Goal: Task Accomplishment & Management: Use online tool/utility

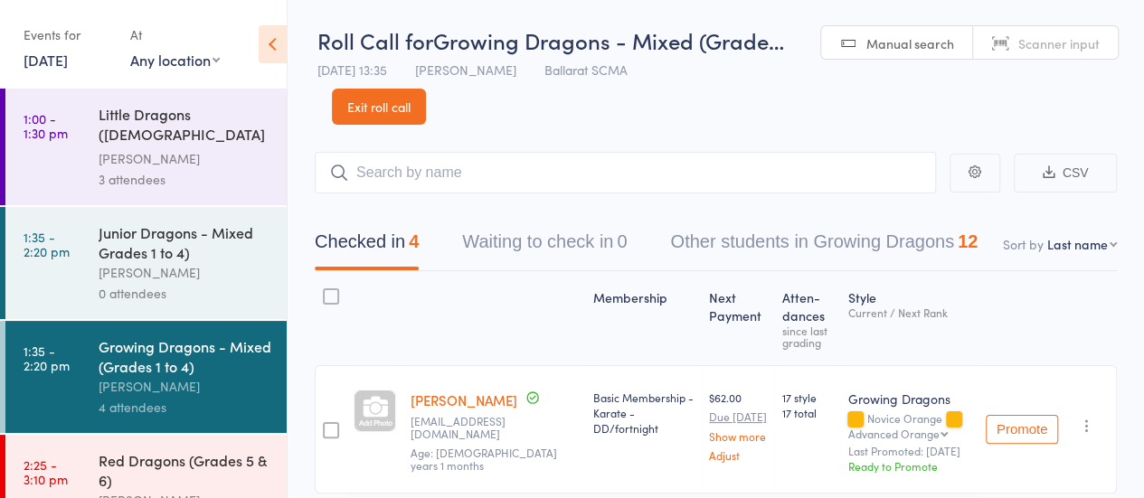
click at [49, 62] on link "13 Sep, 2025" at bounding box center [46, 60] width 44 height 20
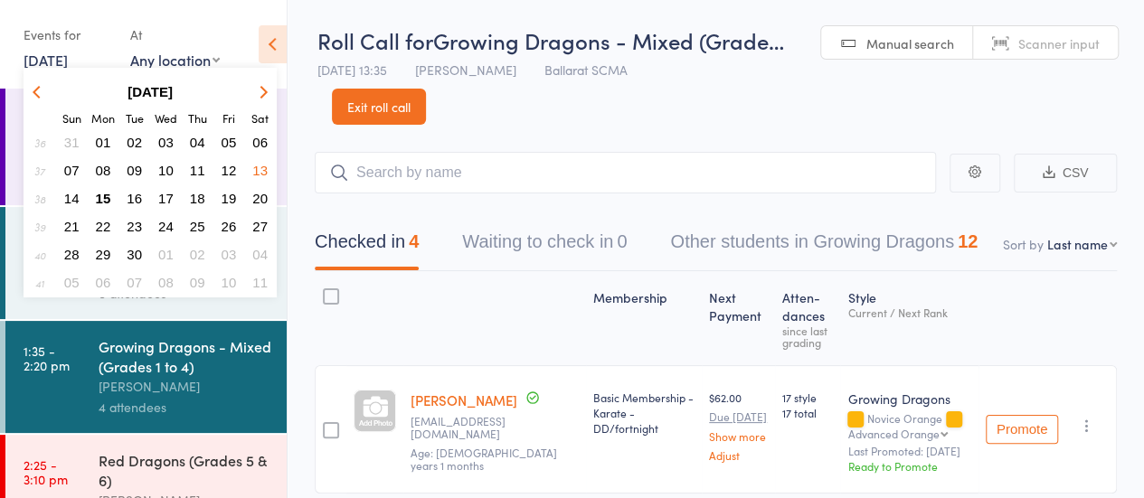
click at [106, 197] on span "15" at bounding box center [103, 198] width 15 height 15
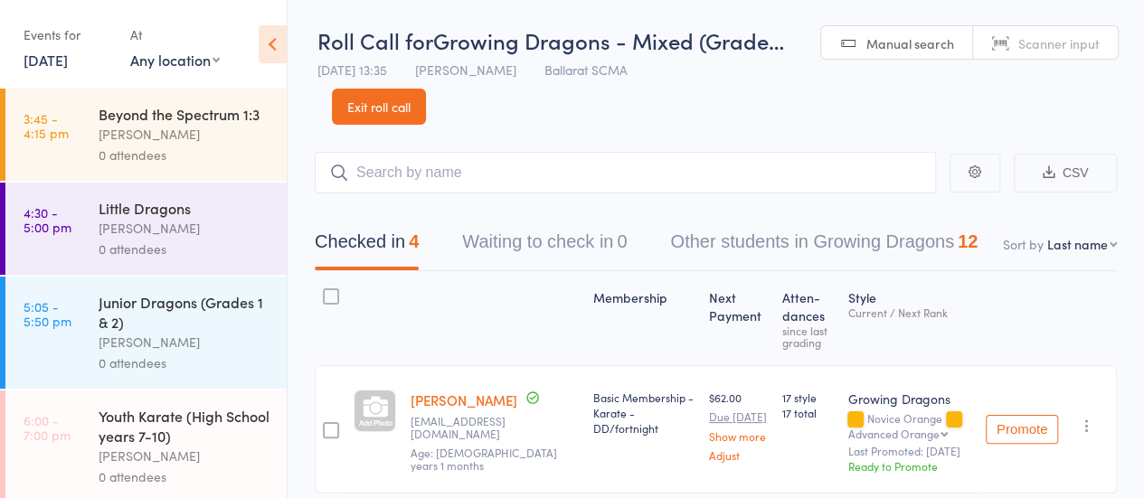
click at [146, 124] on div "Beyond the Spectrum 1:3" at bounding box center [185, 114] width 173 height 20
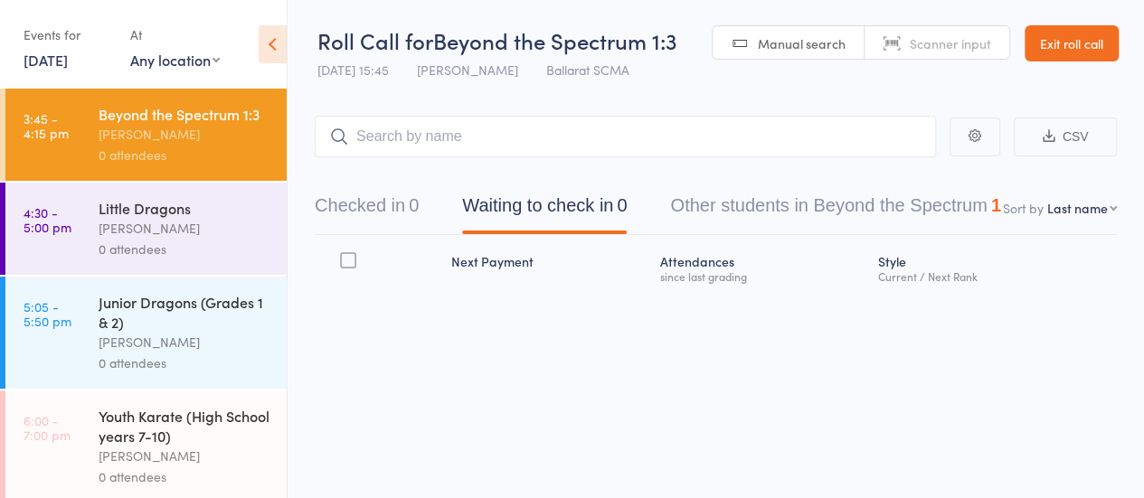
click at [431, 142] on input "search" at bounding box center [625, 137] width 621 height 42
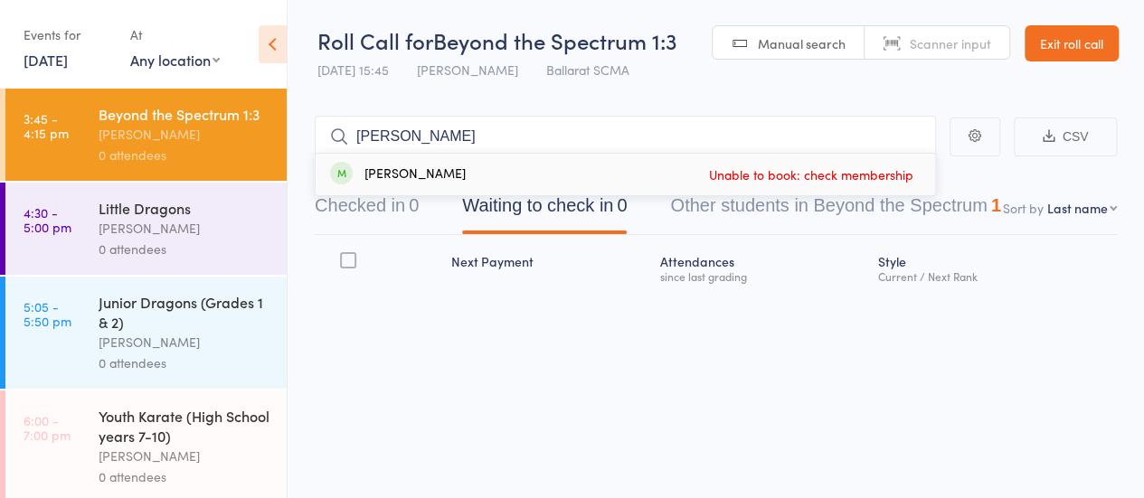
type input "PARKER"
click at [1064, 51] on link "Exit roll call" at bounding box center [1071, 43] width 94 height 36
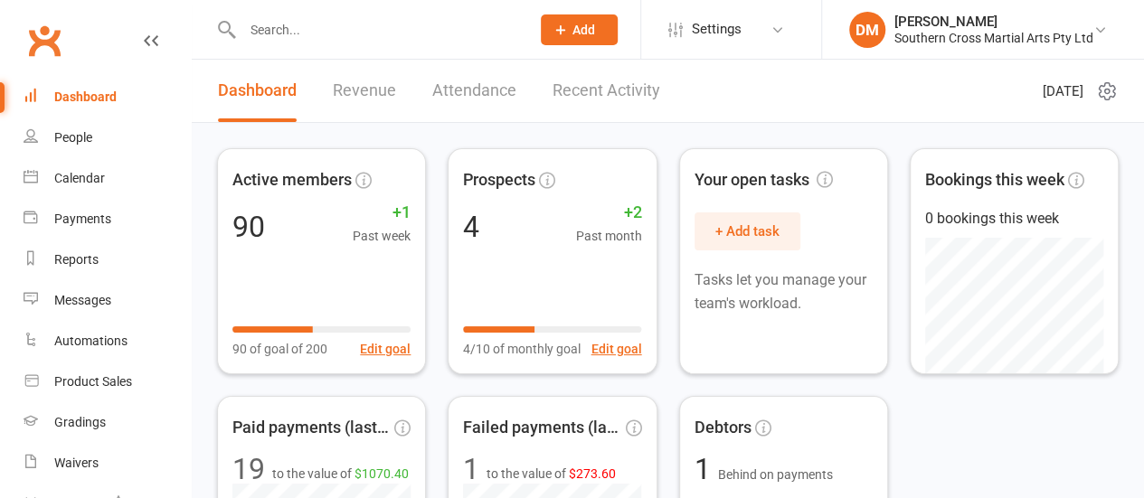
click at [284, 32] on input "text" at bounding box center [377, 29] width 280 height 25
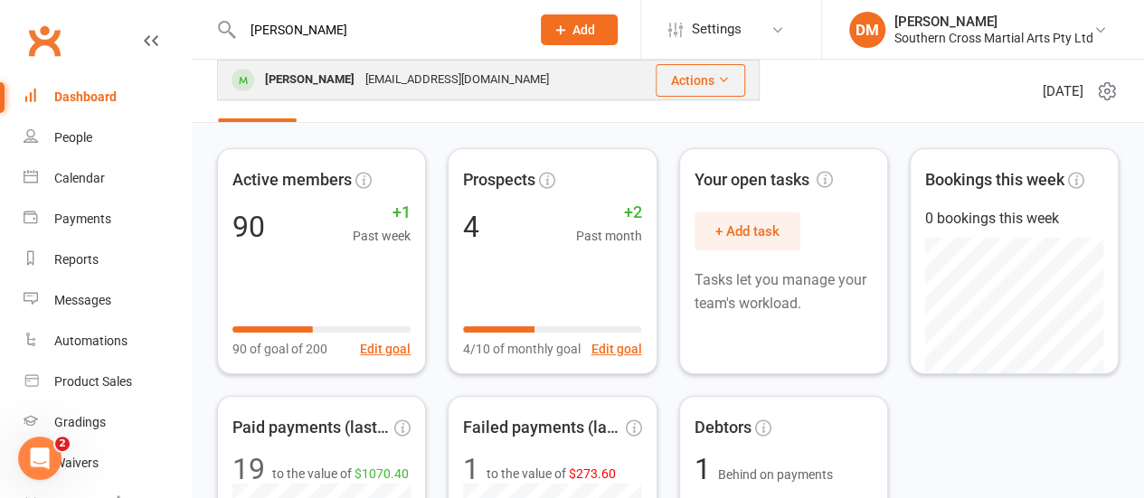
type input "[PERSON_NAME]"
click at [434, 79] on div "[EMAIL_ADDRESS][DOMAIN_NAME]" at bounding box center [457, 80] width 194 height 26
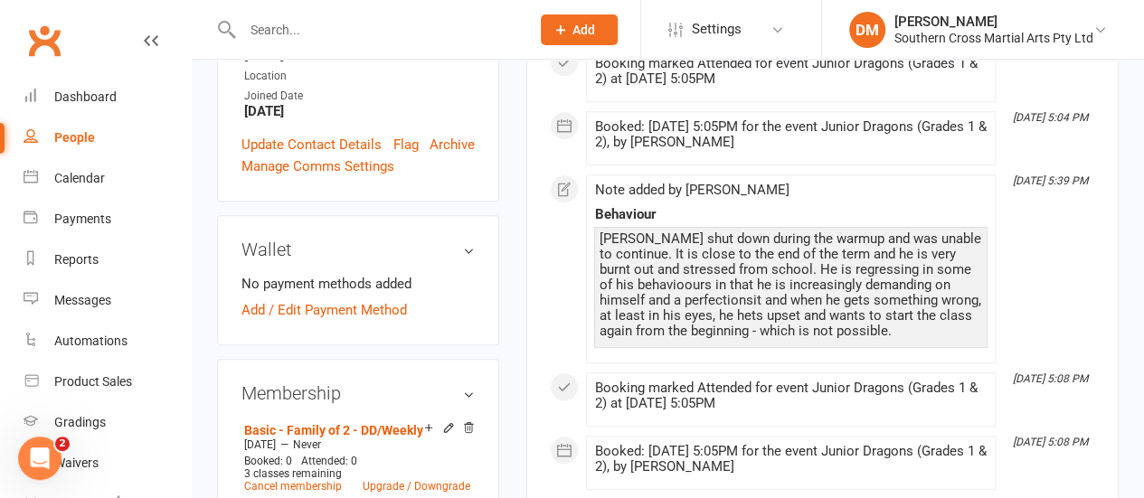
scroll to position [633, 0]
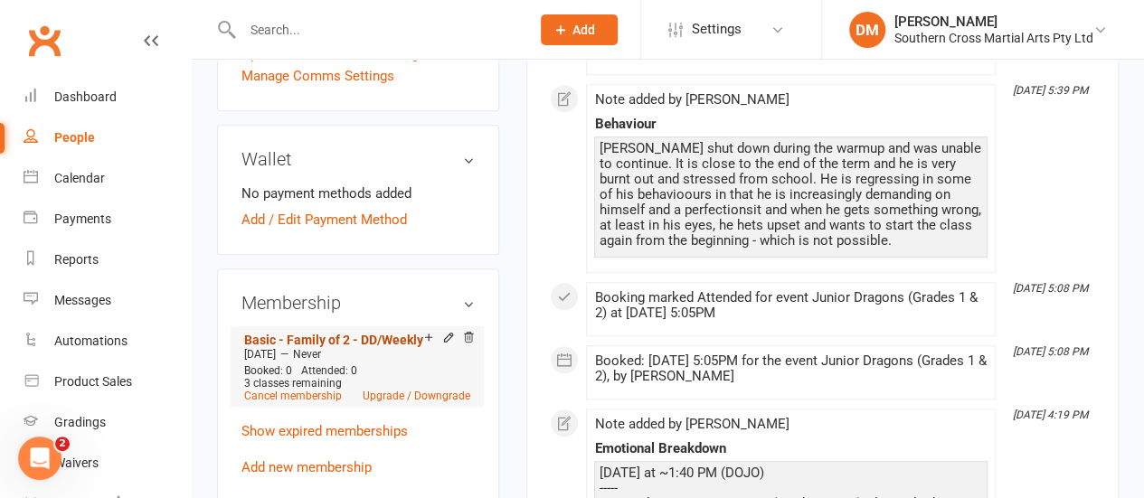
click at [373, 333] on link "Basic - Family of 2 - DD/Weekly" at bounding box center [333, 340] width 179 height 14
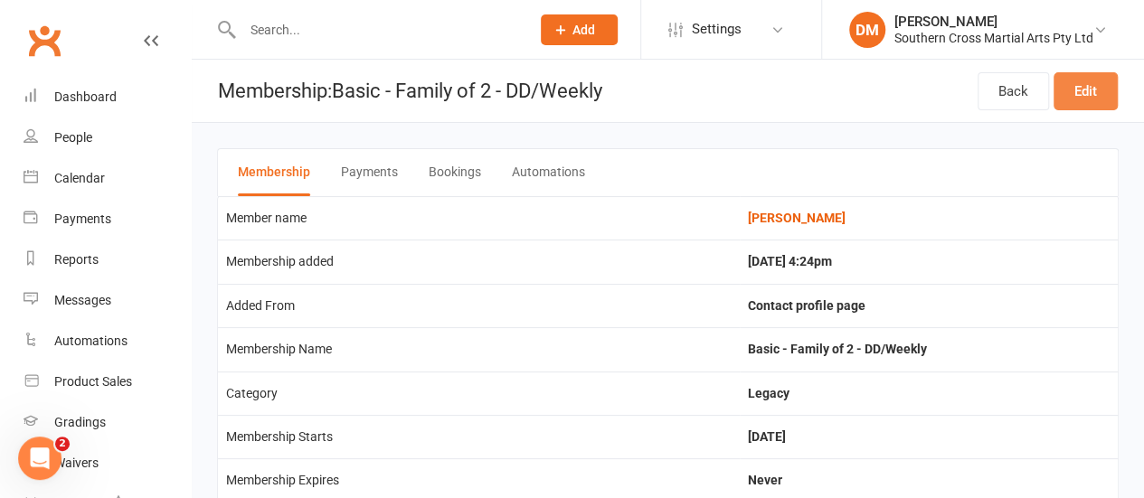
click at [1096, 99] on link "Edit" at bounding box center [1085, 91] width 64 height 38
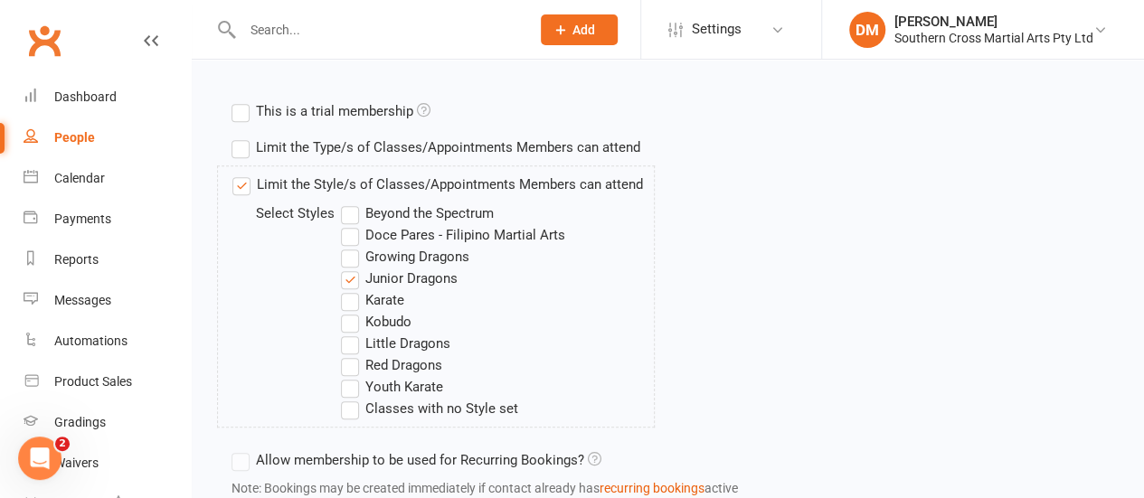
scroll to position [633, 0]
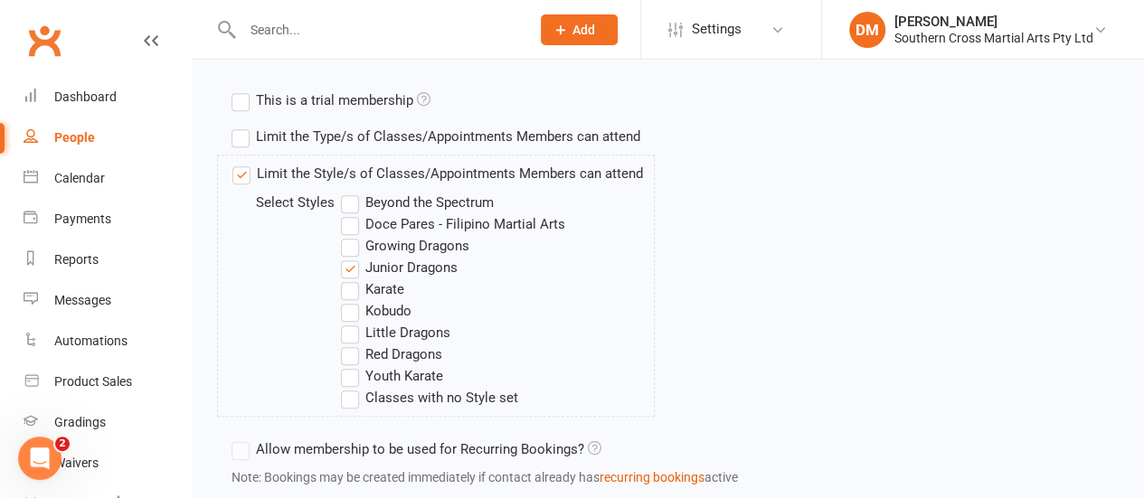
click at [355, 200] on label "Beyond the Spectrum" at bounding box center [417, 203] width 153 height 22
click at [353, 192] on input "Beyond the Spectrum" at bounding box center [347, 192] width 12 height 0
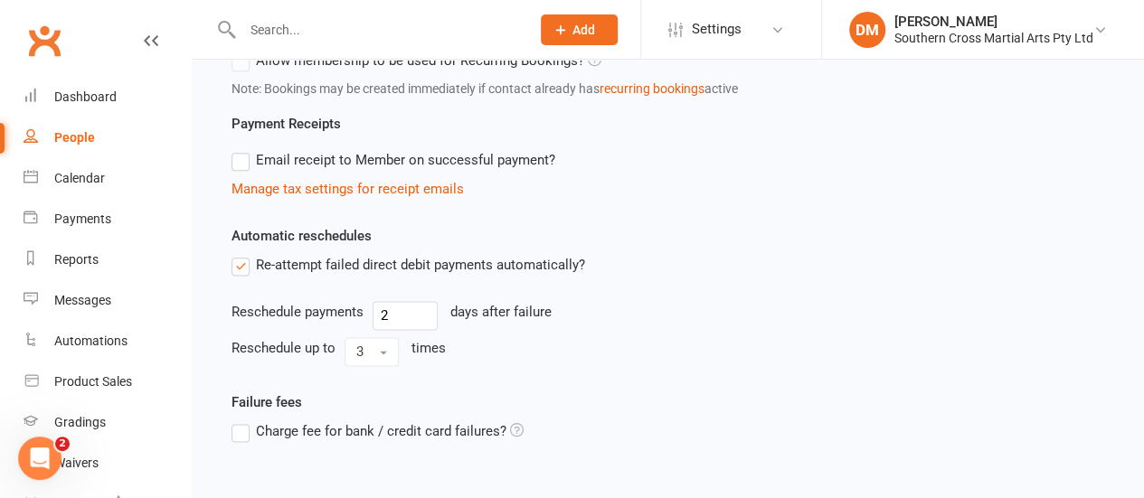
scroll to position [1141, 0]
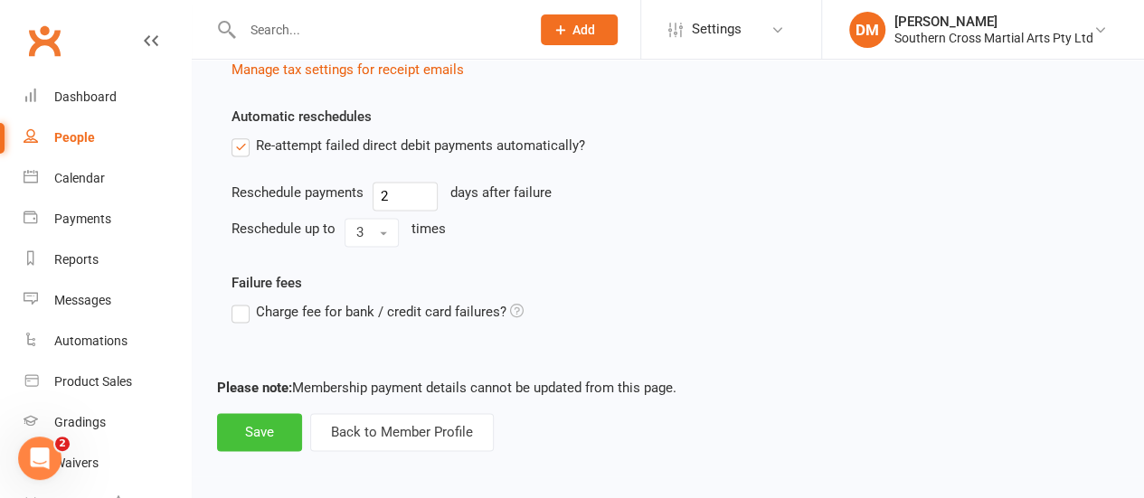
click at [256, 422] on button "Save" at bounding box center [259, 432] width 85 height 38
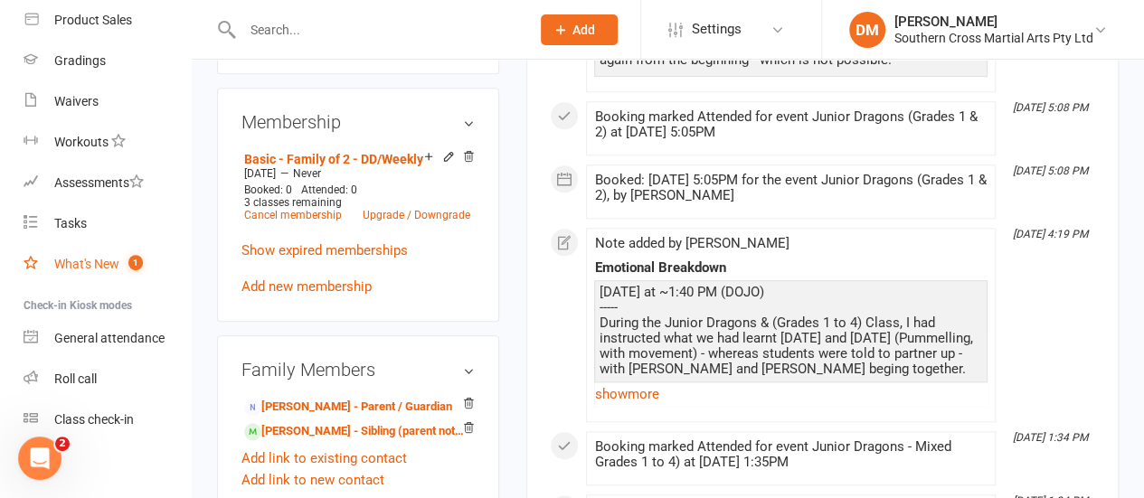
scroll to position [371, 0]
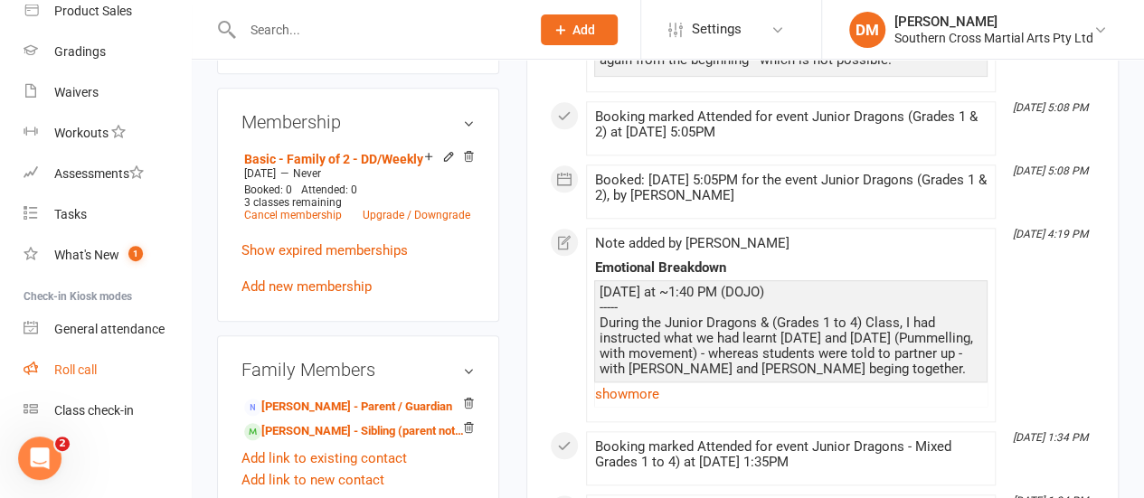
click at [81, 363] on div "Roll call" at bounding box center [75, 370] width 42 height 14
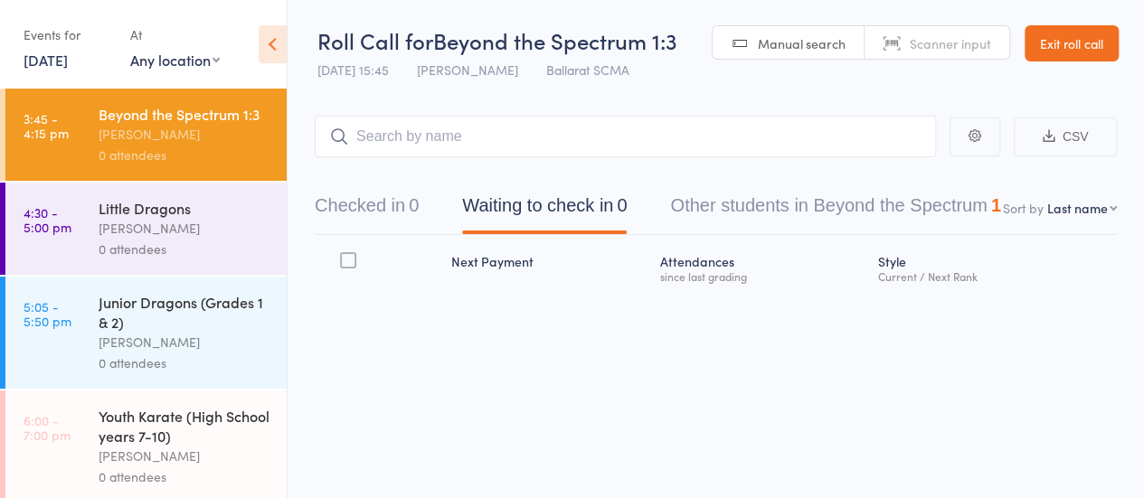
click at [423, 127] on input "search" at bounding box center [625, 137] width 621 height 42
type input "park"
click at [873, 177] on link "Drop in" at bounding box center [888, 175] width 59 height 28
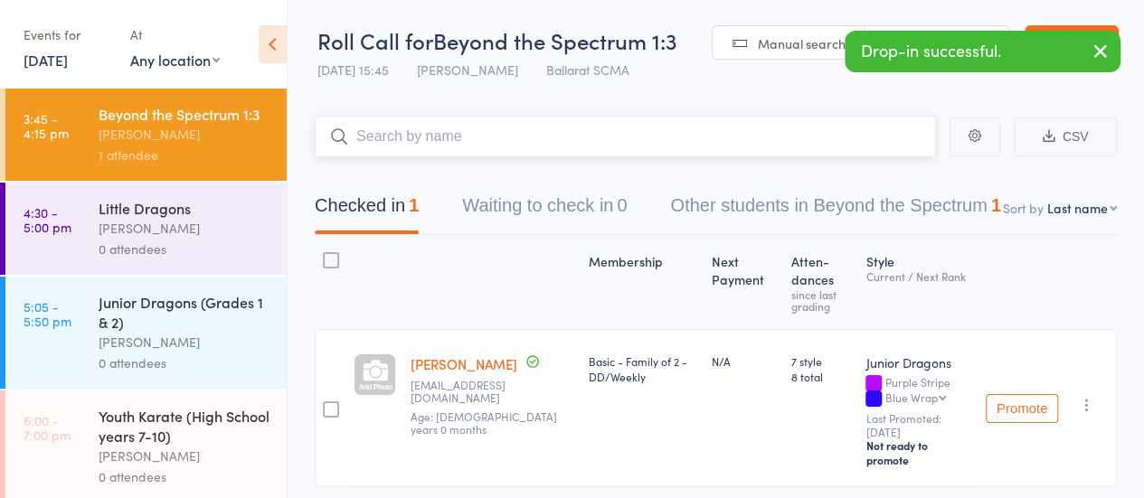
scroll to position [49, 0]
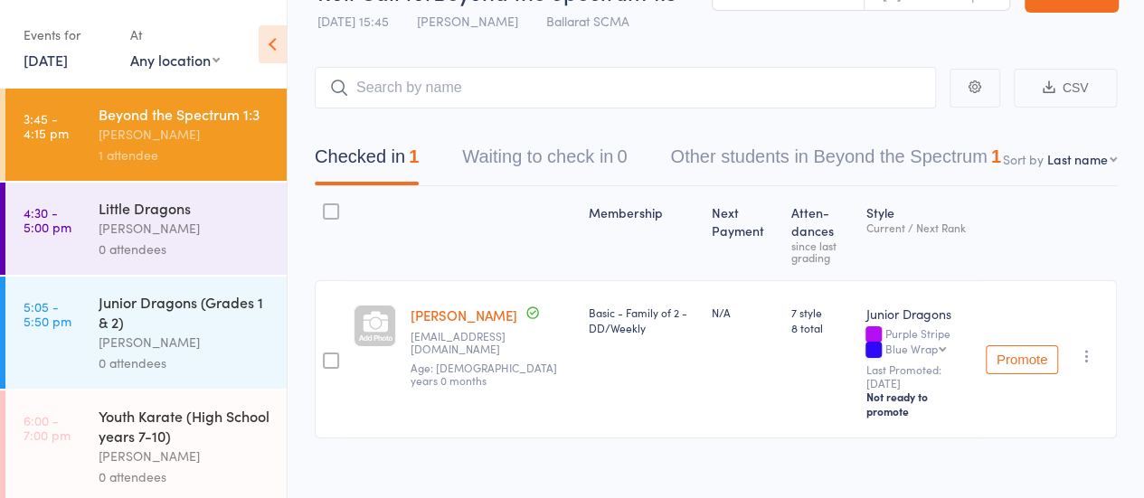
click at [156, 218] on div "Little Dragons" at bounding box center [185, 208] width 173 height 20
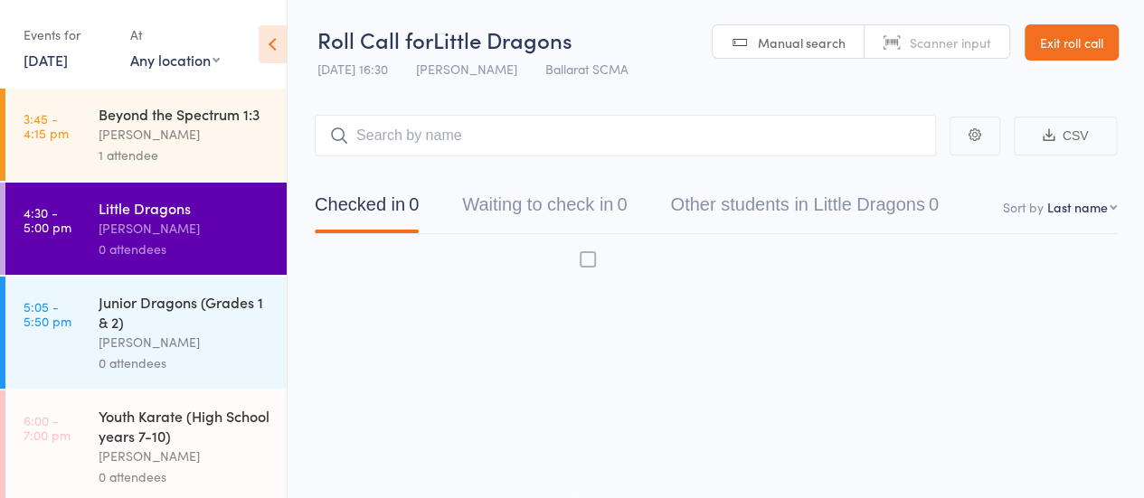
scroll to position [1, 0]
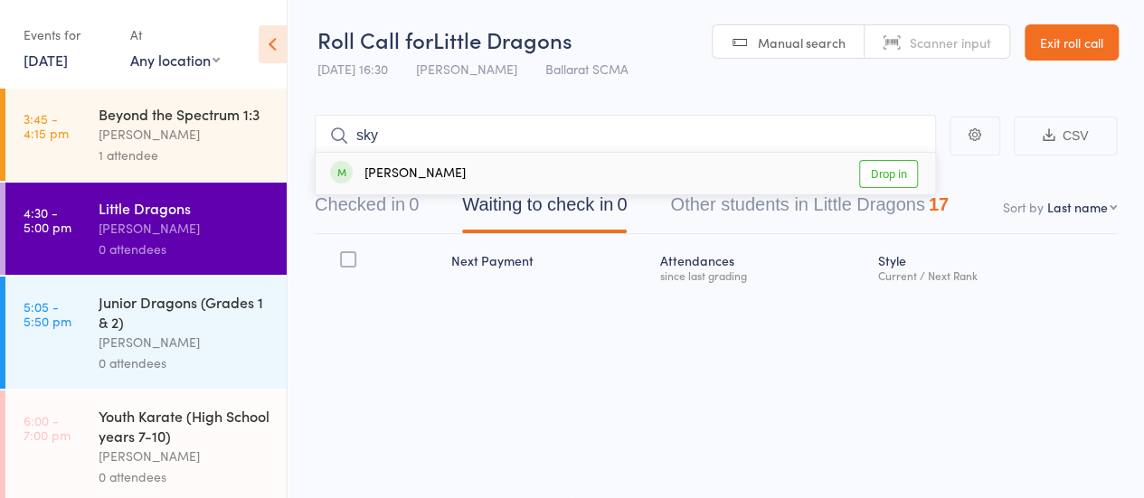
type input "sky"
click at [897, 171] on link "Drop in" at bounding box center [888, 174] width 59 height 28
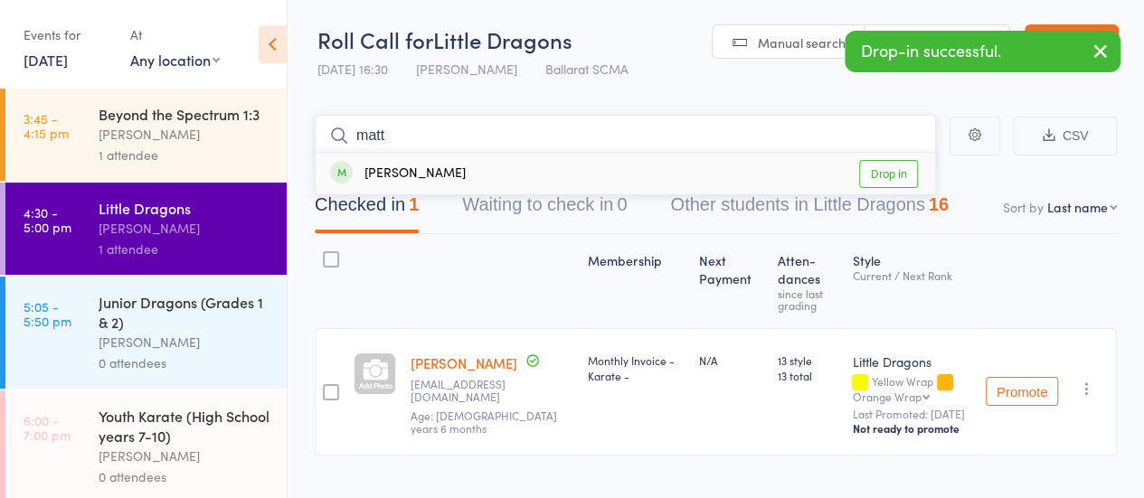
type input "matt"
click at [892, 172] on link "Drop in" at bounding box center [888, 174] width 59 height 28
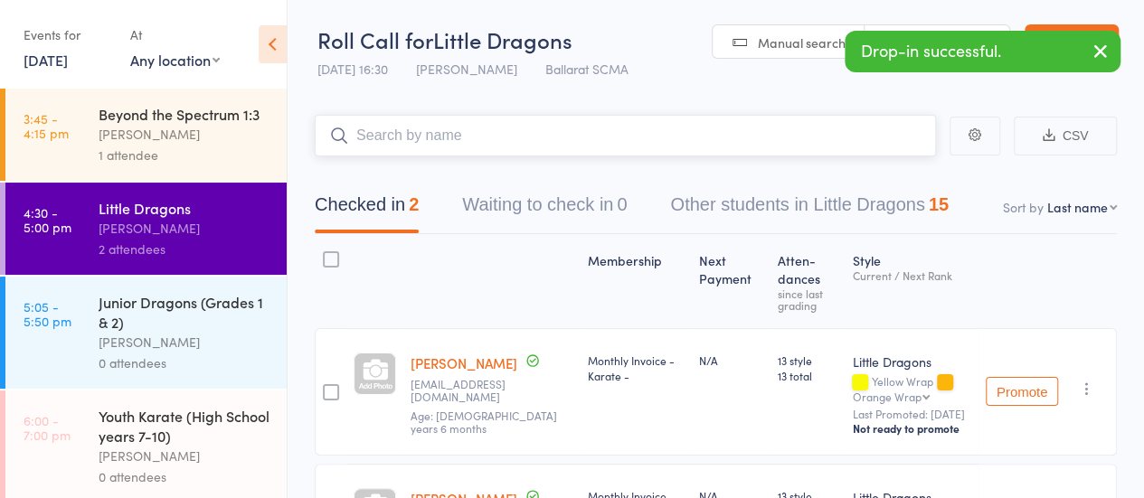
click at [457, 129] on input "search" at bounding box center [625, 136] width 621 height 42
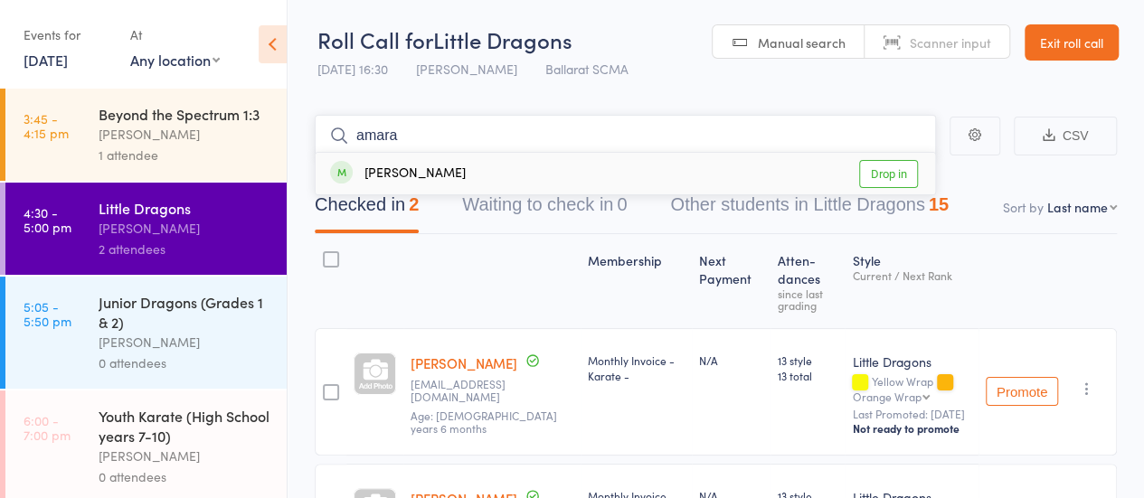
type input "amara"
click at [886, 171] on link "Drop in" at bounding box center [888, 174] width 59 height 28
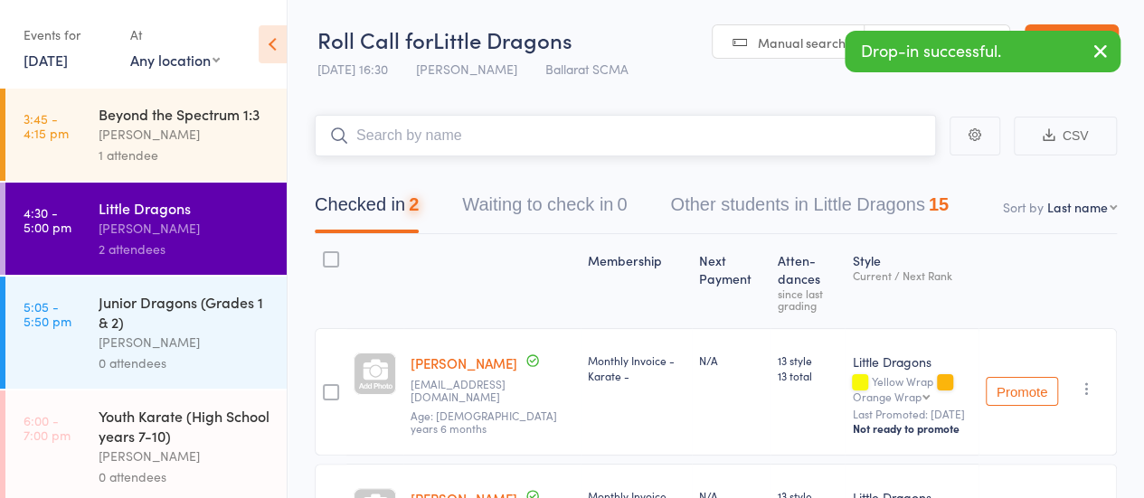
click at [496, 130] on input "search" at bounding box center [625, 136] width 621 height 42
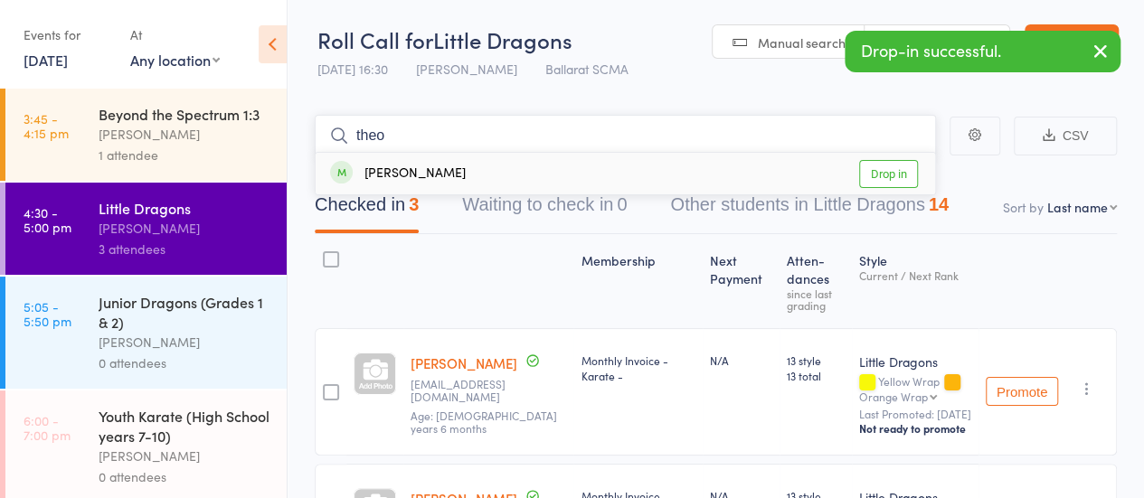
type input "theo"
click at [889, 177] on link "Drop in" at bounding box center [888, 174] width 59 height 28
type input "henr"
click at [878, 181] on link "Drop in" at bounding box center [888, 174] width 59 height 28
type input "s"
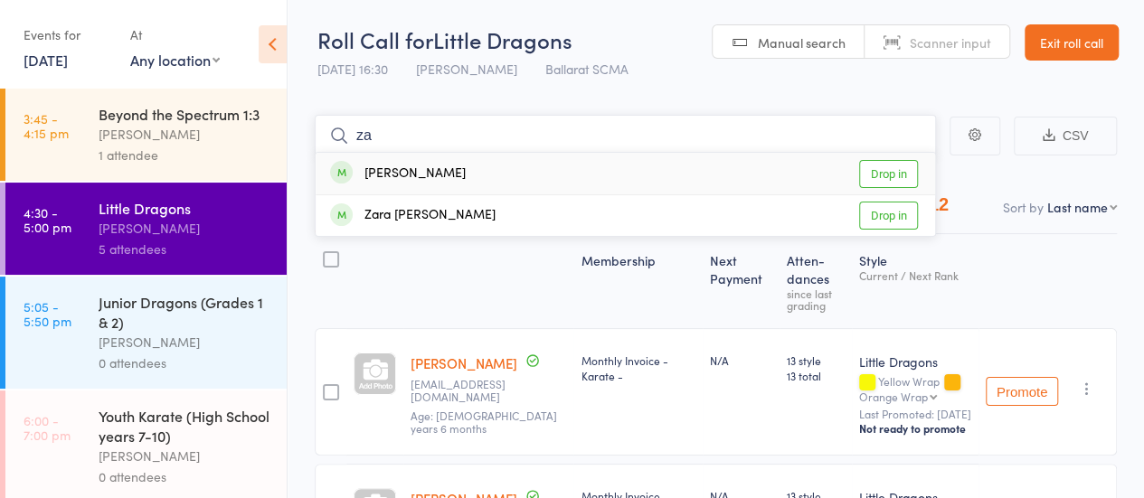
type input "za"
click at [888, 171] on link "Drop in" at bounding box center [888, 174] width 59 height 28
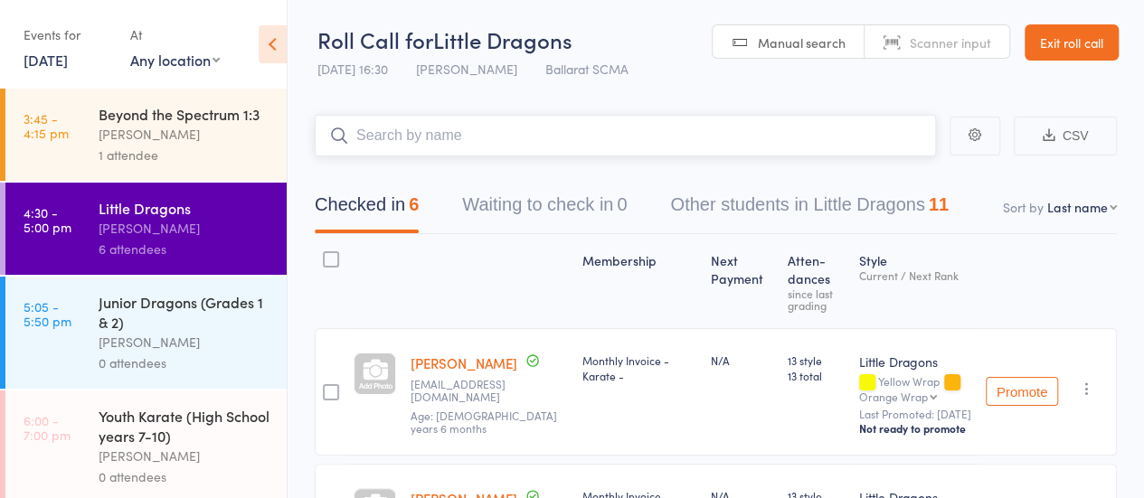
click at [466, 137] on input "search" at bounding box center [625, 136] width 621 height 42
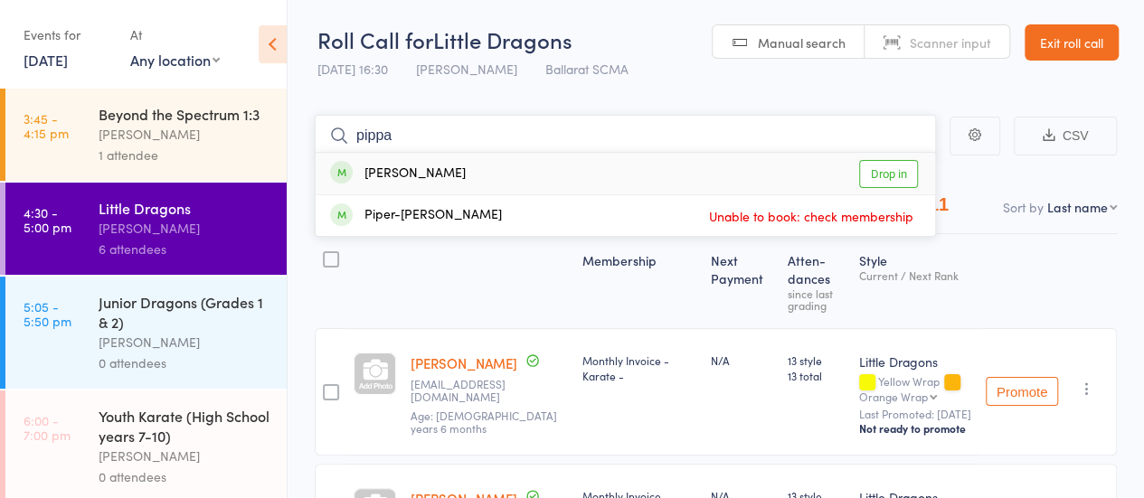
type input "pippa"
click at [884, 168] on link "Drop in" at bounding box center [888, 174] width 59 height 28
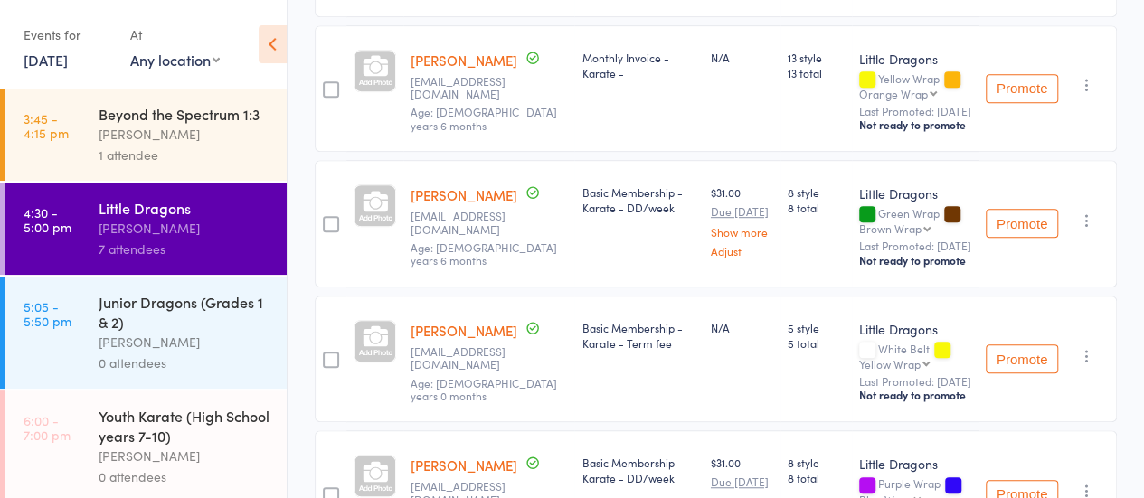
scroll to position [452, 0]
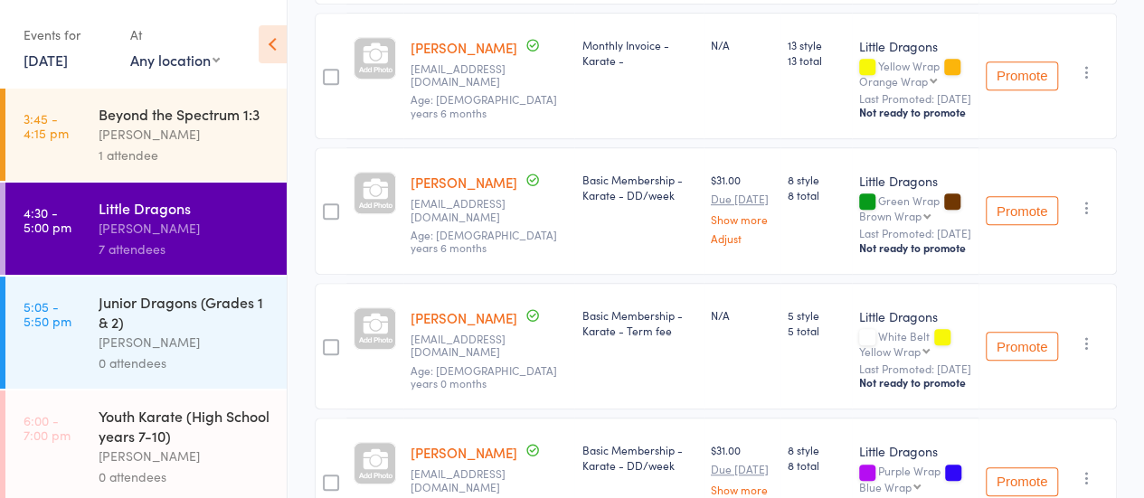
click at [241, 373] on div "Junior Dragons (Grades 1 & 2) [PERSON_NAME] 0 attendees" at bounding box center [193, 333] width 188 height 112
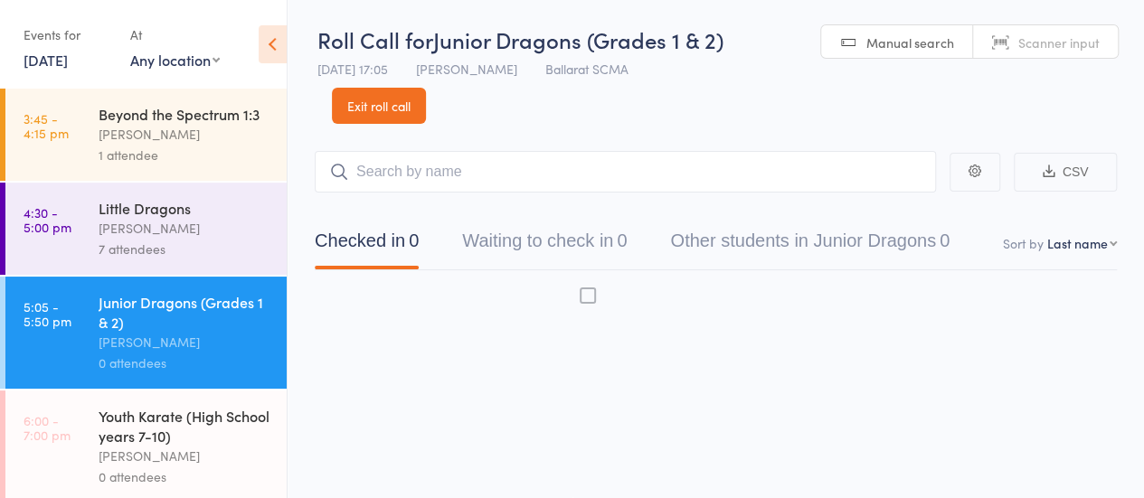
scroll to position [1, 0]
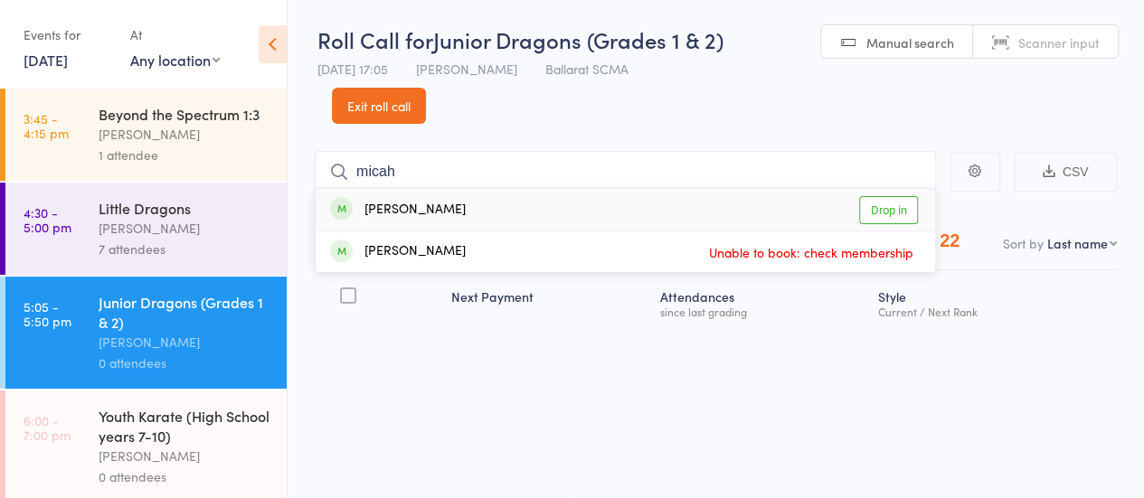
type input "micah"
click at [903, 203] on link "Drop in" at bounding box center [888, 210] width 59 height 28
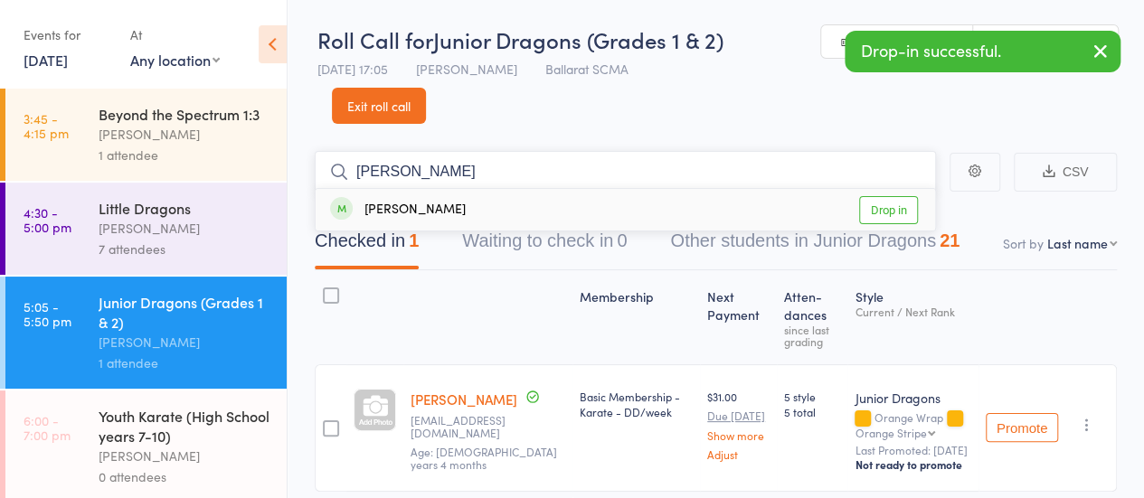
type input "[PERSON_NAME]"
click at [883, 203] on link "Drop in" at bounding box center [888, 210] width 59 height 28
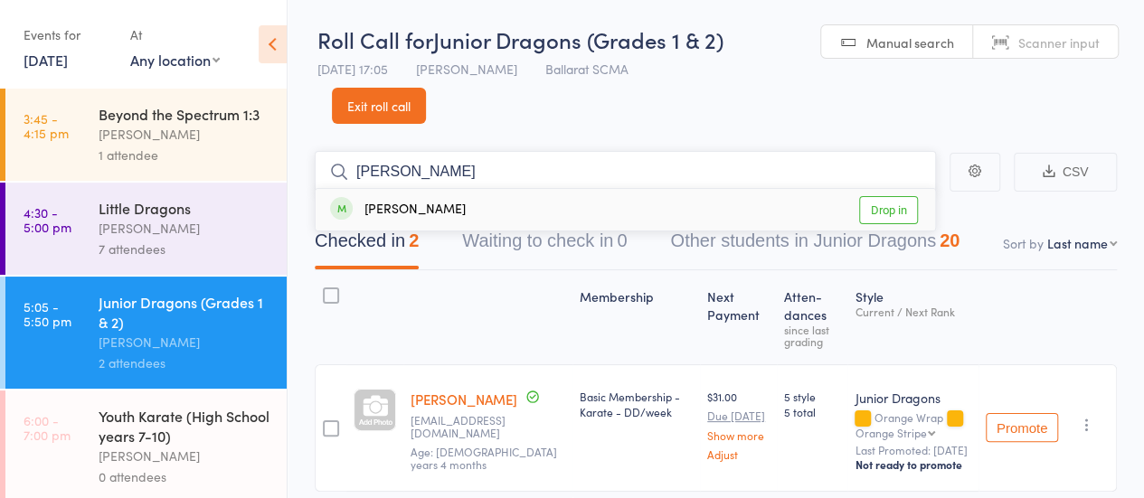
type input "[PERSON_NAME]"
click at [900, 202] on link "Drop in" at bounding box center [888, 210] width 59 height 28
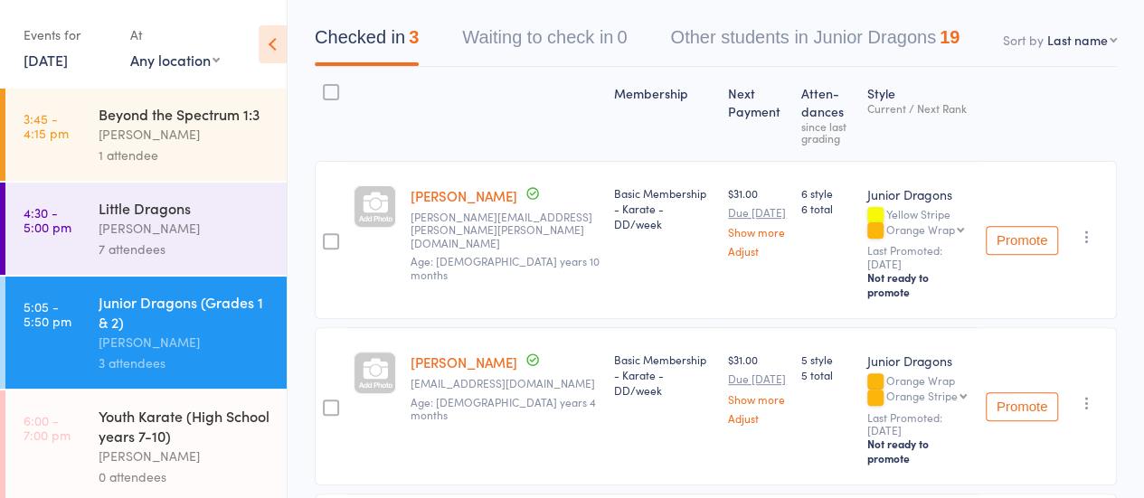
scroll to position [18, 0]
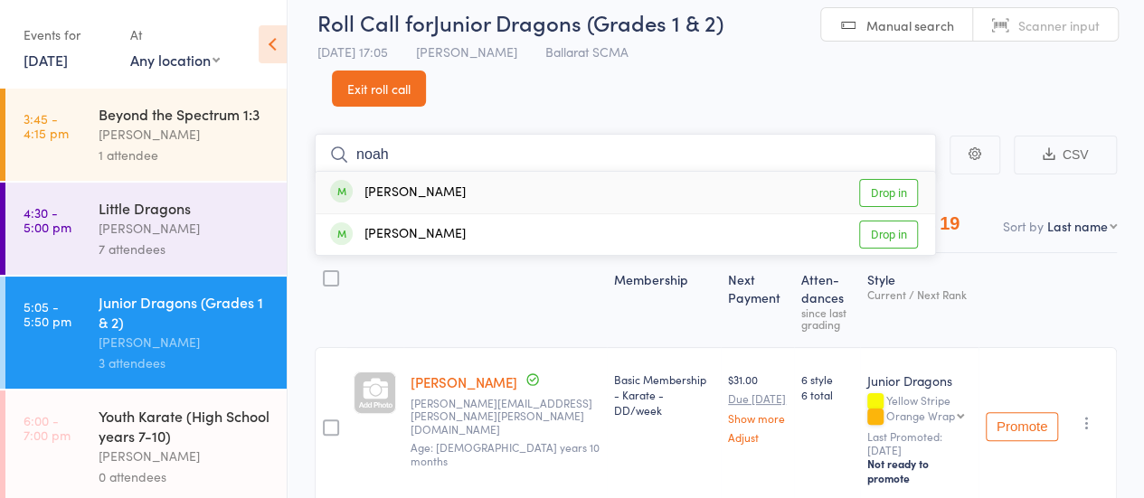
type input "noah"
click at [879, 192] on link "Drop in" at bounding box center [888, 193] width 59 height 28
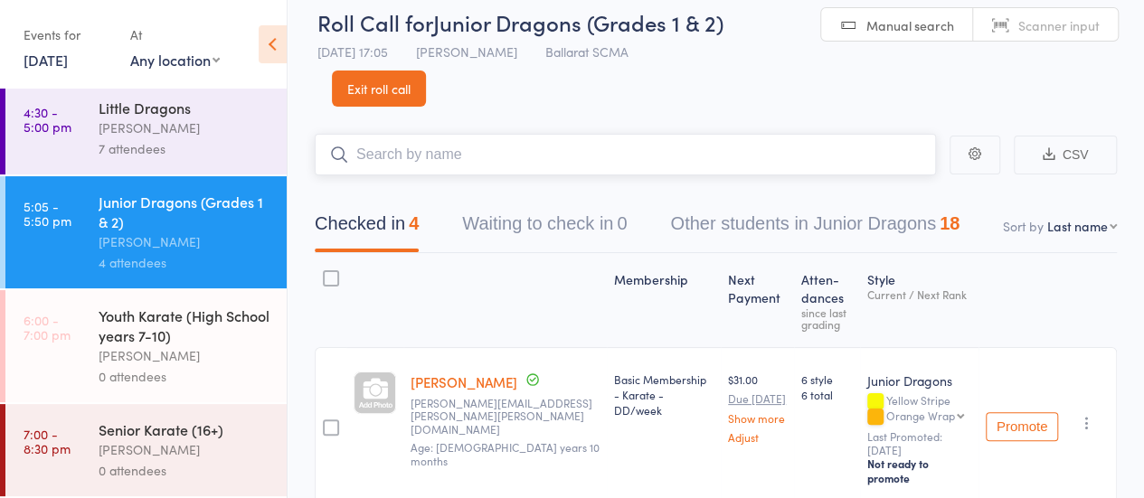
scroll to position [109, 0]
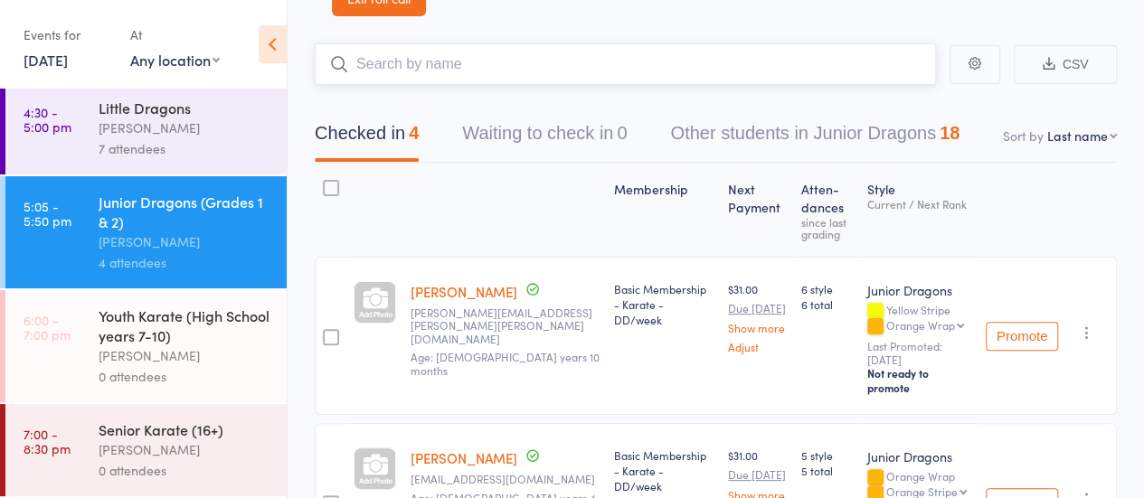
click at [401, 52] on input "search" at bounding box center [625, 64] width 621 height 42
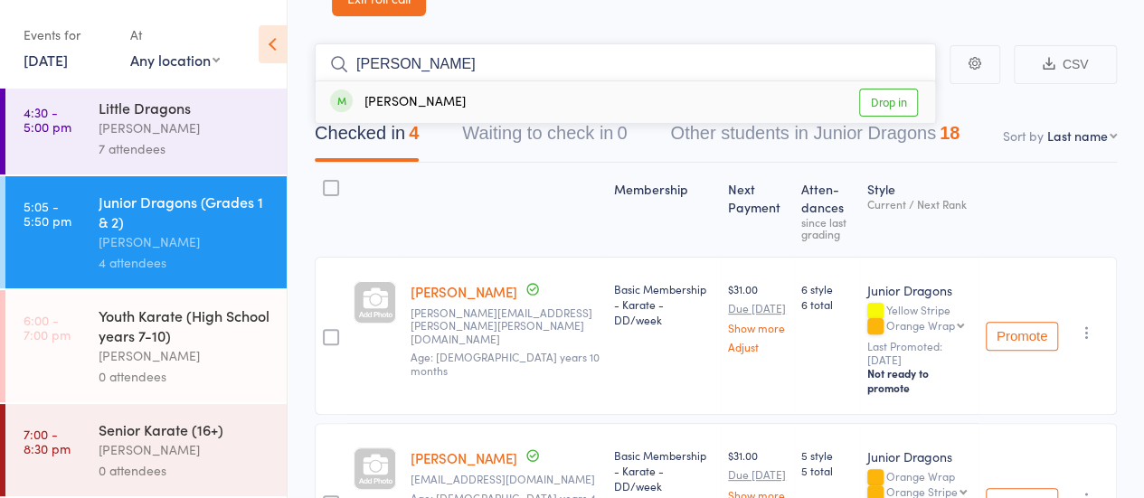
type input "[PERSON_NAME]"
click at [881, 109] on link "Drop in" at bounding box center [888, 103] width 59 height 28
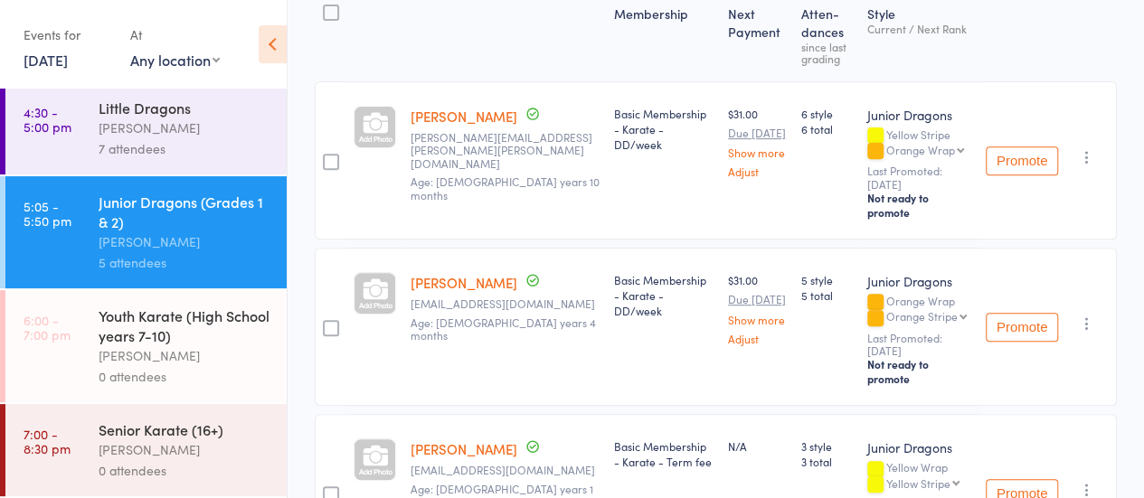
scroll to position [313, 0]
